Goal: Information Seeking & Learning: Learn about a topic

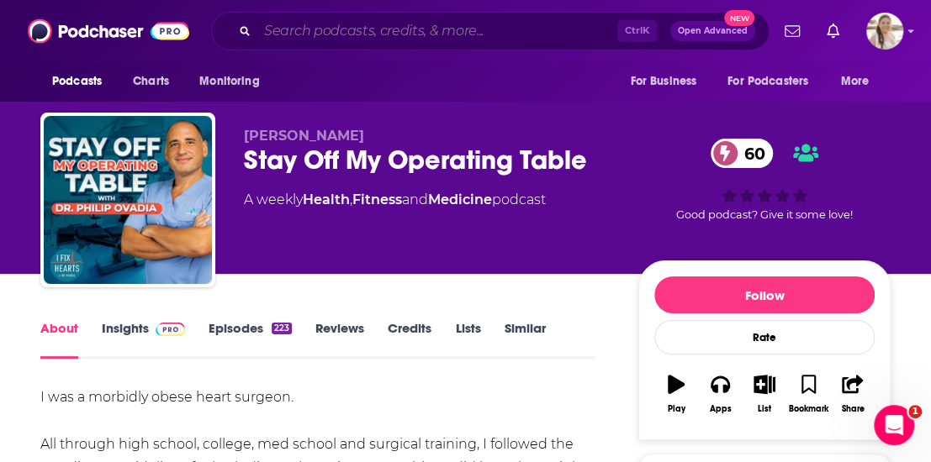
click at [382, 36] on input "Search podcasts, credits, & more..." at bounding box center [437, 31] width 360 height 27
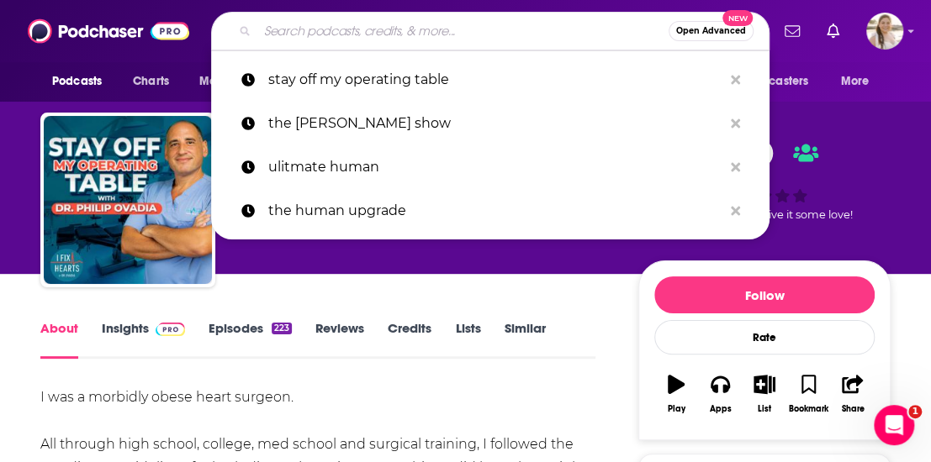
click at [216, 321] on link "Episodes 223" at bounding box center [249, 339] width 83 height 39
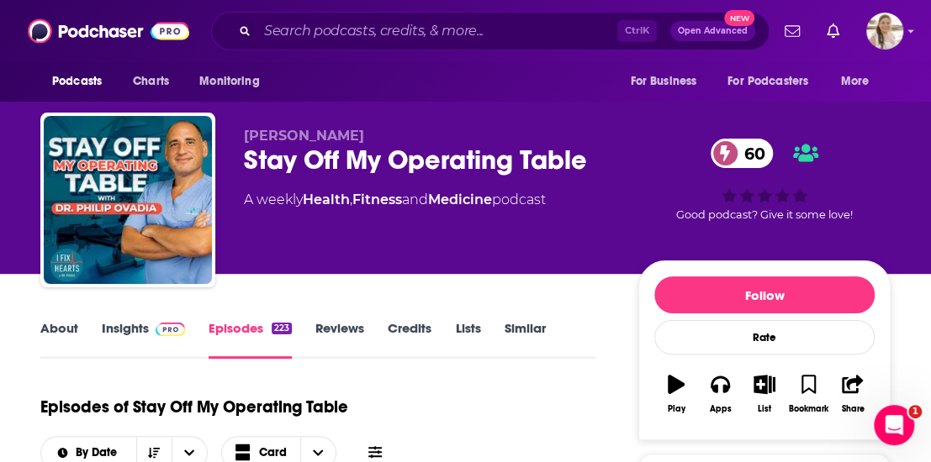
click at [154, 330] on span at bounding box center [167, 328] width 36 height 16
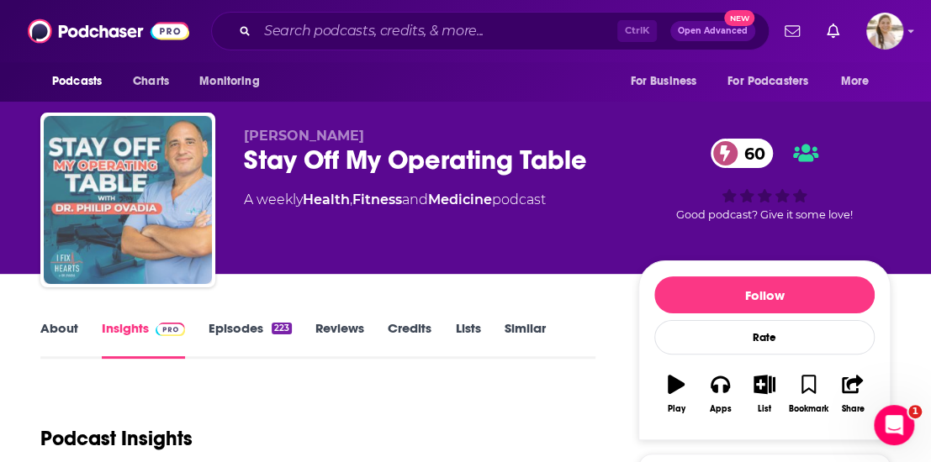
click at [114, 159] on img "Stay Off My Operating Table" at bounding box center [128, 200] width 168 height 168
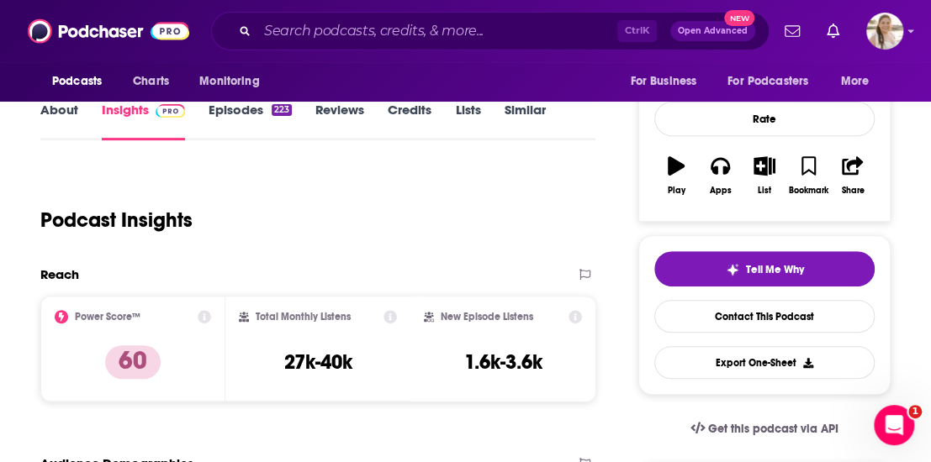
scroll to position [252, 0]
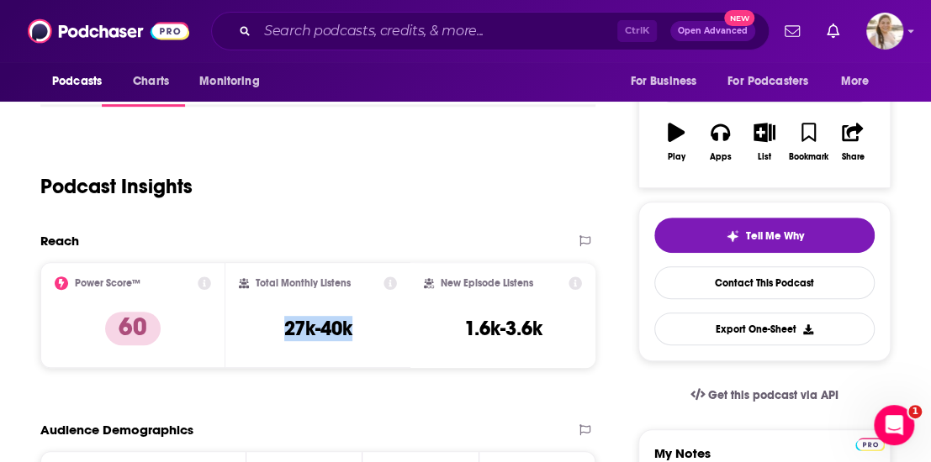
click at [375, 335] on div "Total Monthly Listens 27k-40k" at bounding box center [318, 315] width 158 height 77
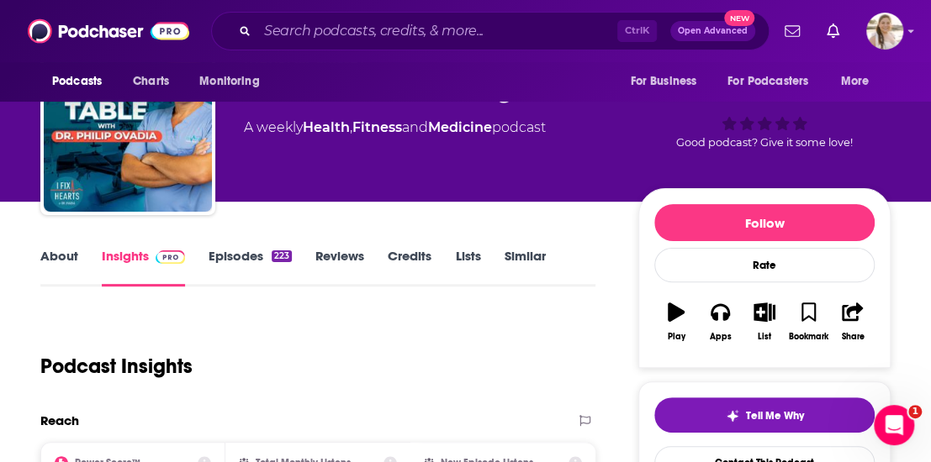
scroll to position [0, 0]
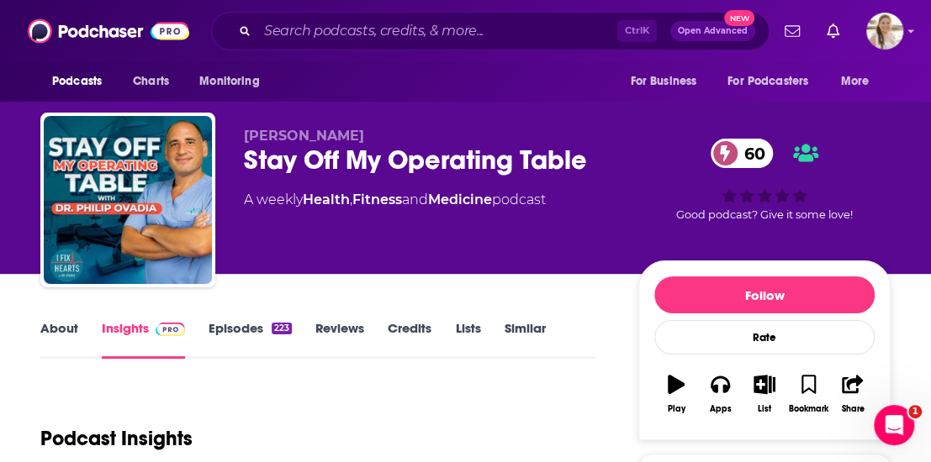
click at [58, 334] on link "About" at bounding box center [59, 339] width 38 height 39
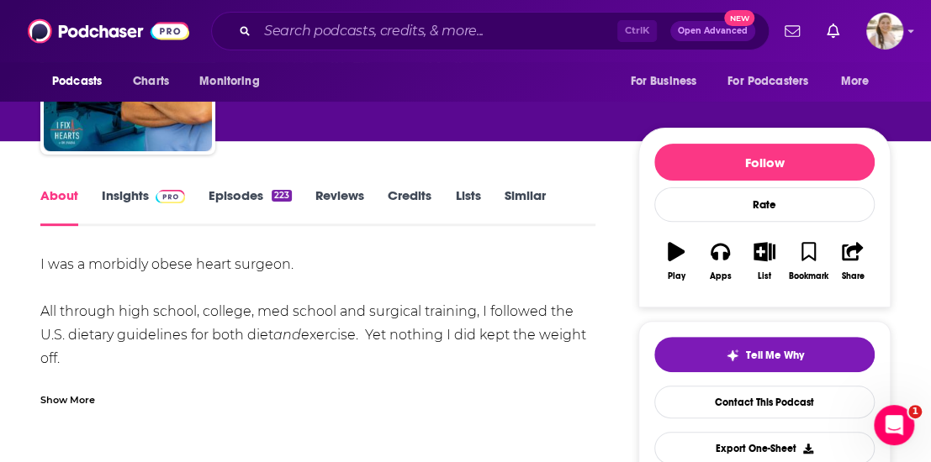
scroll to position [168, 0]
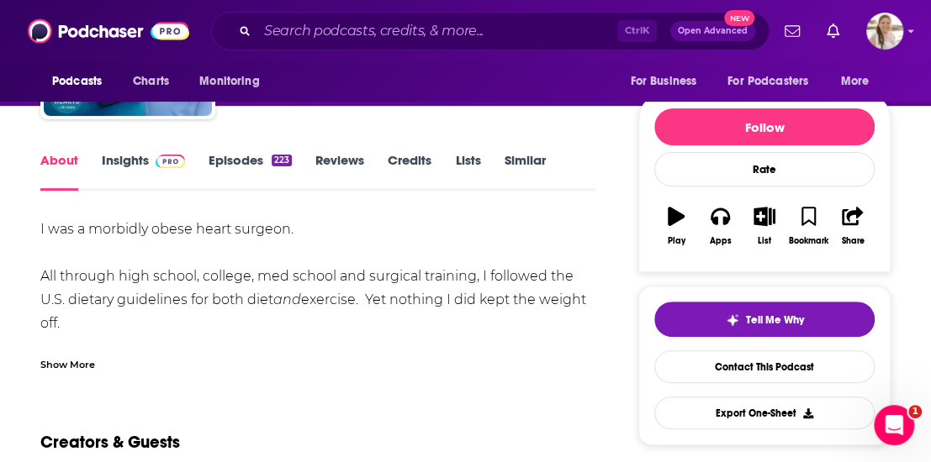
click at [66, 360] on div "Show More" at bounding box center [67, 364] width 55 height 16
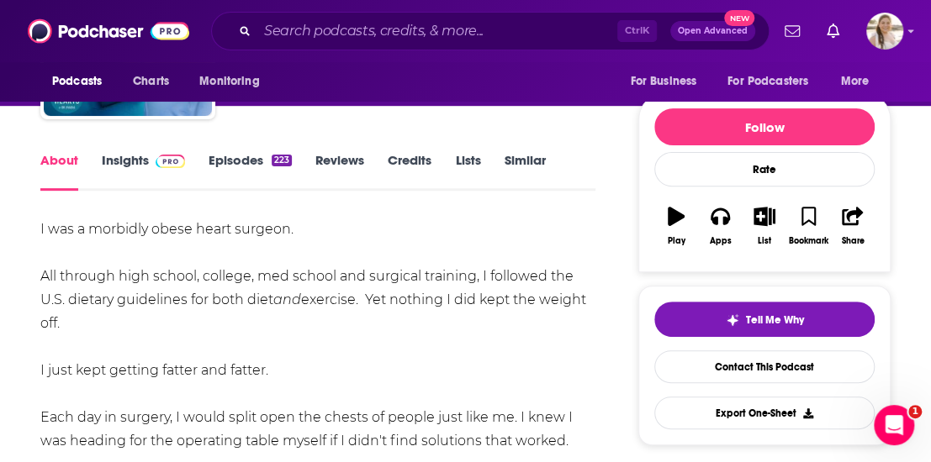
scroll to position [0, 0]
